Goal: Use online tool/utility: Utilize a website feature to perform a specific function

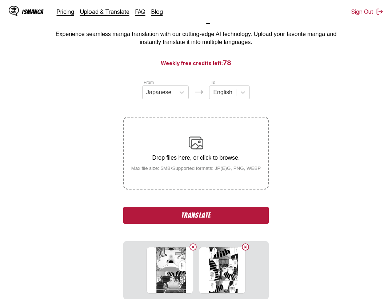
click at [257, 214] on button "Translate" at bounding box center [195, 215] width 145 height 17
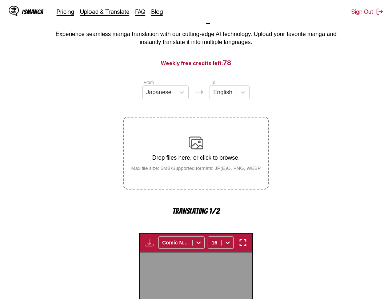
scroll to position [224, 0]
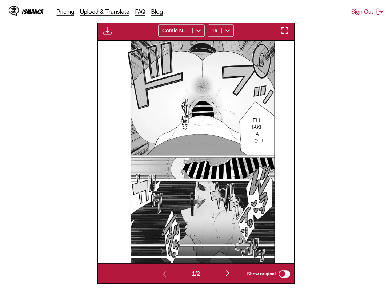
click at [282, 29] on img "button" at bounding box center [284, 30] width 9 height 9
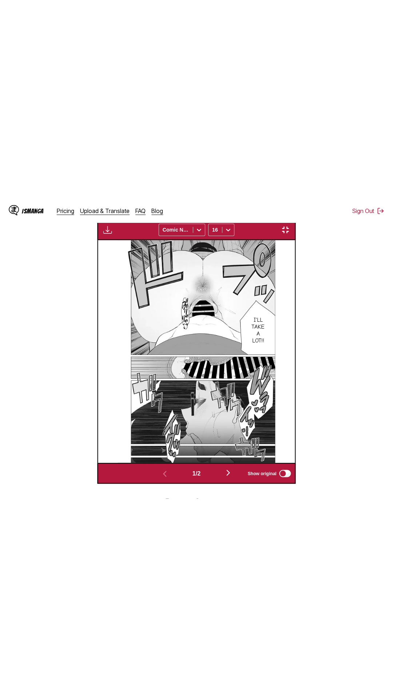
scroll to position [46, 0]
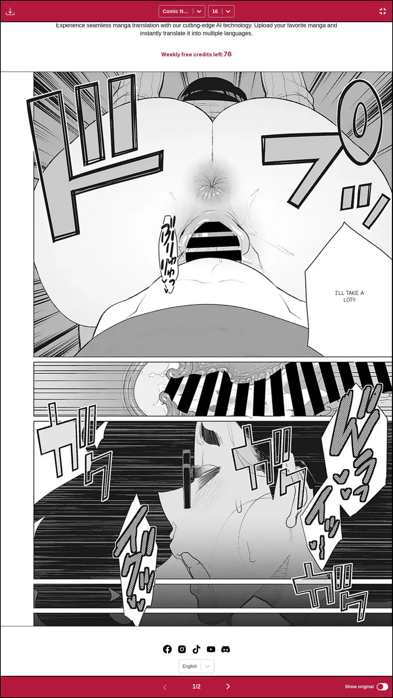
click at [321, 0] on div "Download Panel Download All Comic Neue 16" at bounding box center [196, 11] width 393 height 22
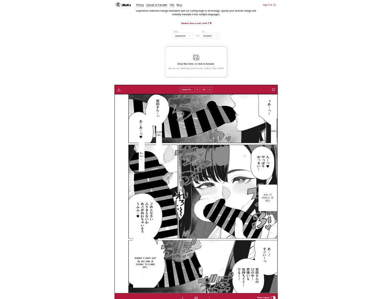
scroll to position [0, 196]
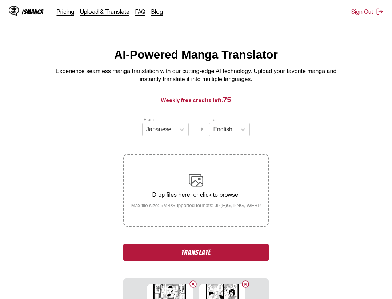
click at [237, 252] on button "Translate" at bounding box center [195, 252] width 145 height 17
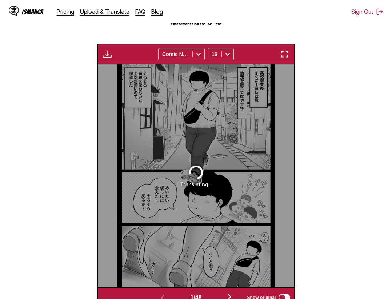
scroll to position [78, 0]
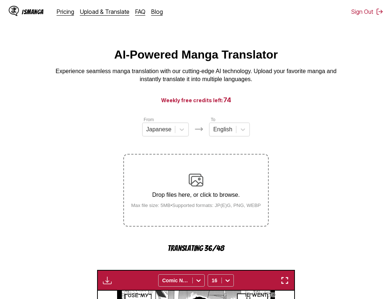
scroll to position [78, 0]
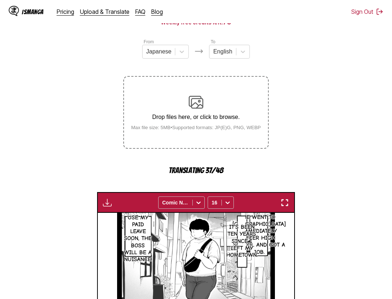
click at [338, 200] on section "From Japanese To English Drop files here, or click to browse. Max file size: 5M…" at bounding box center [196, 247] width 380 height 418
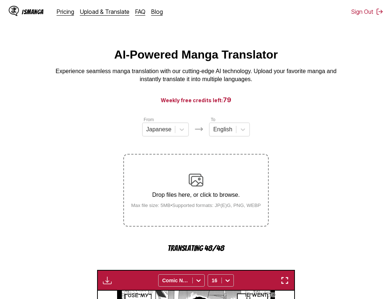
scroll to position [78, 0]
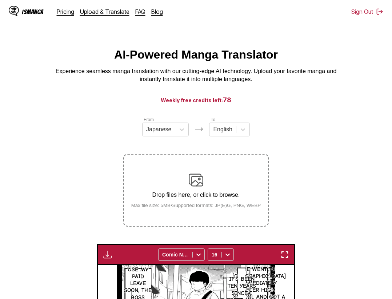
scroll to position [78, 0]
